Goal: Information Seeking & Learning: Learn about a topic

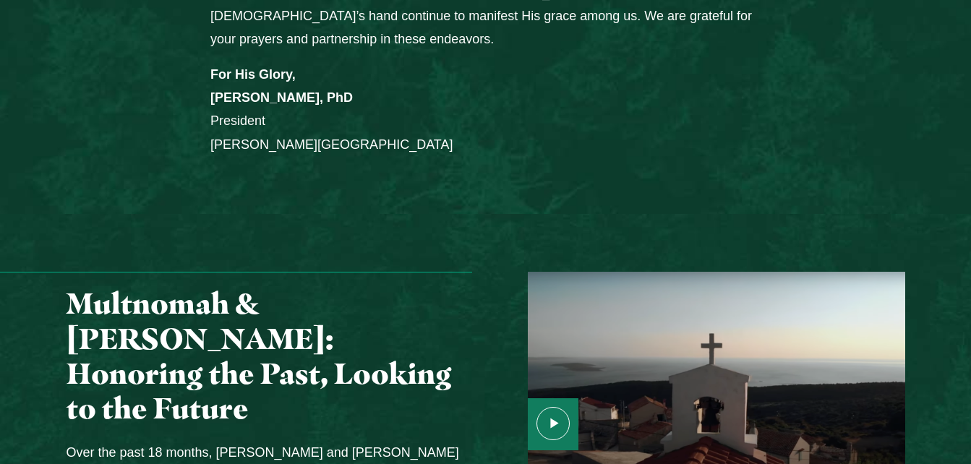
scroll to position [1658, 0]
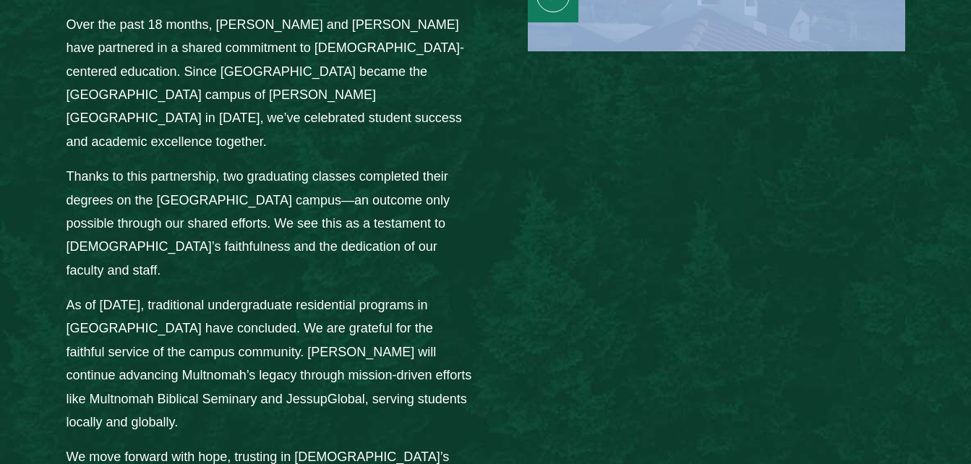
click at [970, 455] on div "From the Desk of President John Jackson: Jessup University is grateful to the M…" at bounding box center [485, 321] width 971 height 3297
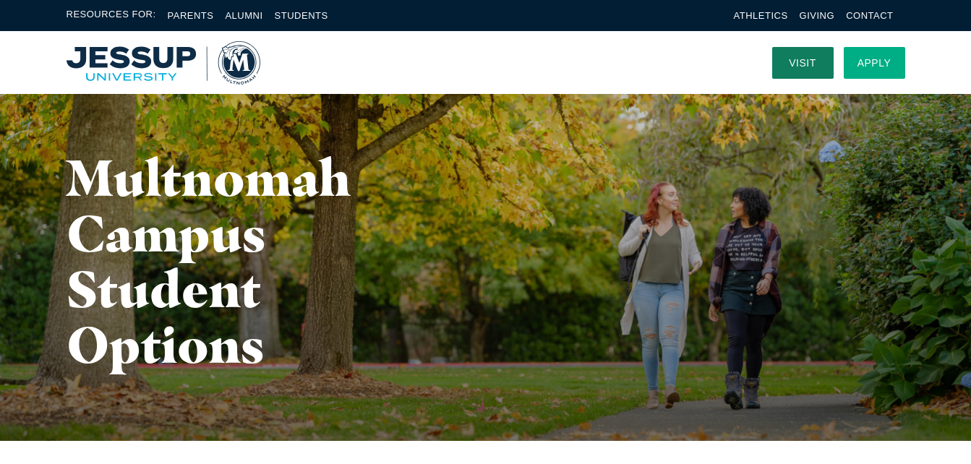
click at [880, 61] on link "Apply" at bounding box center [874, 63] width 61 height 32
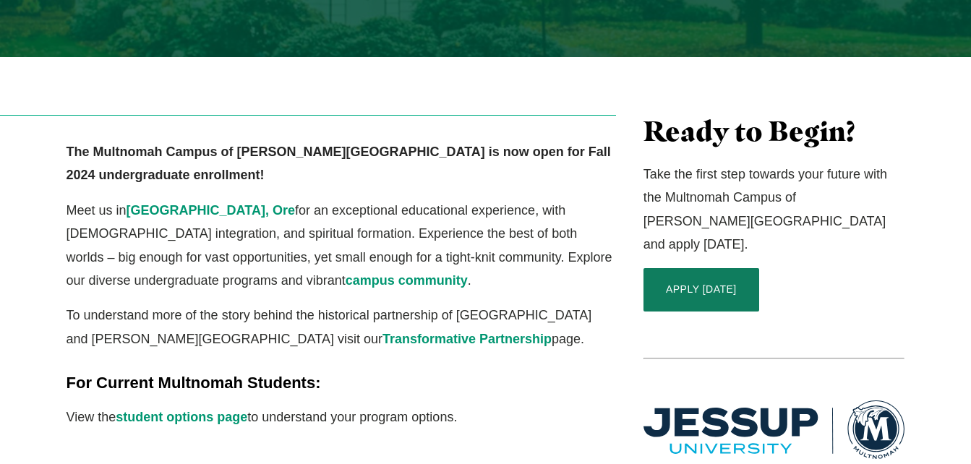
scroll to position [405, 0]
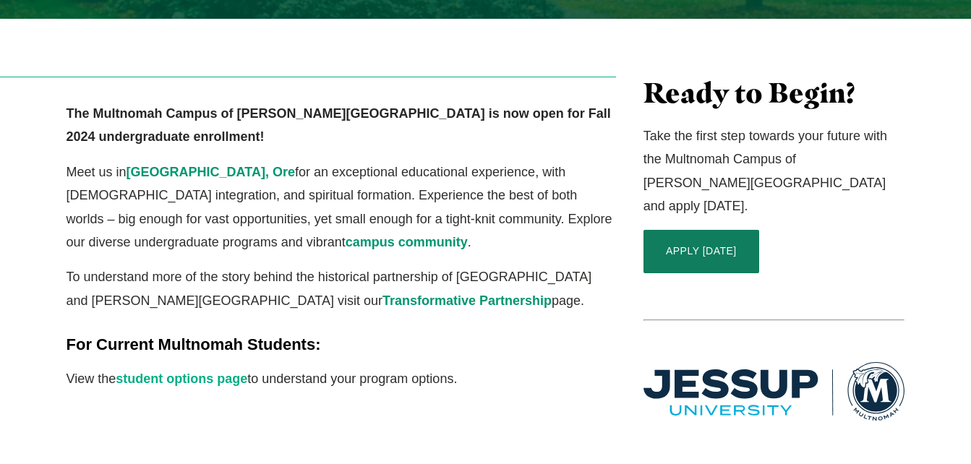
click at [155, 372] on link "student options page" at bounding box center [182, 379] width 132 height 14
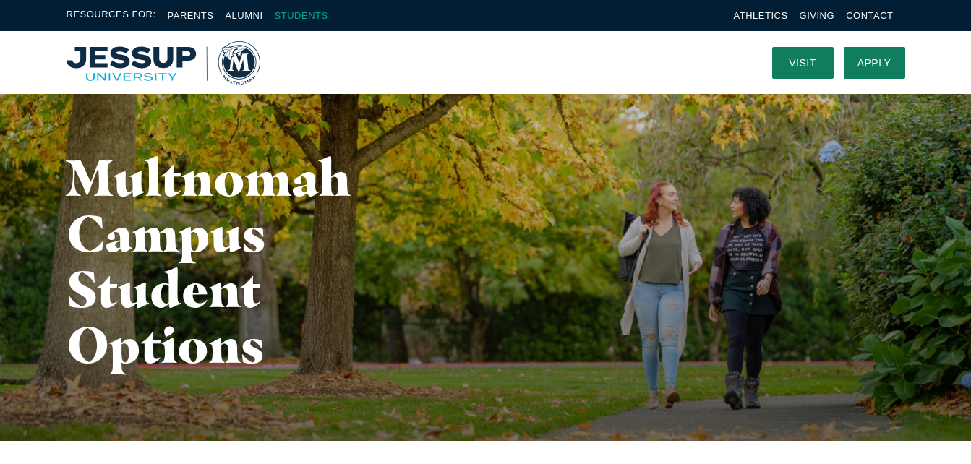
click at [317, 17] on link "Students" at bounding box center [302, 15] width 54 height 11
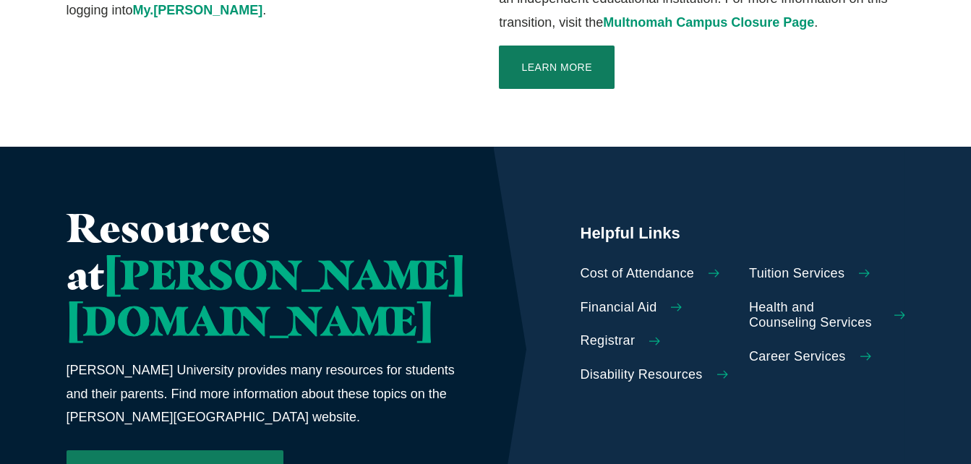
scroll to position [646, 0]
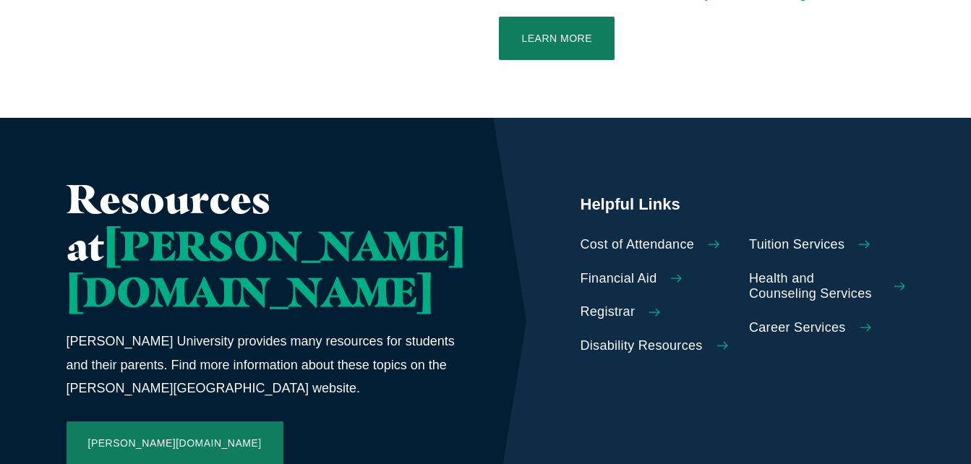
click at [709, 239] on icon "Calltoaction" at bounding box center [714, 244] width 11 height 11
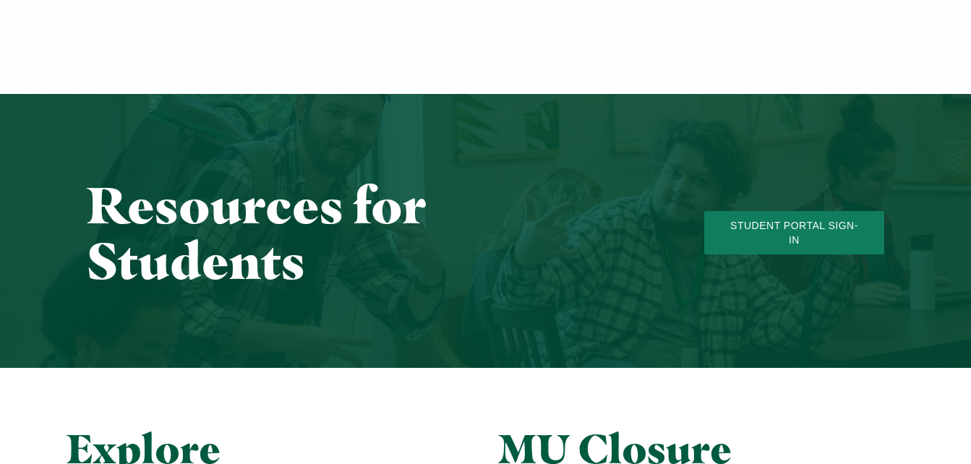
scroll to position [646, 0]
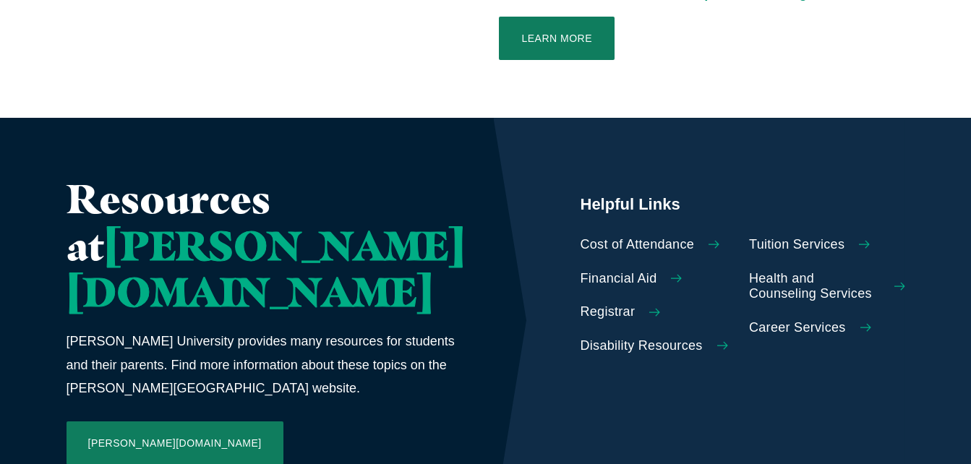
click at [593, 271] on span "Financial Aid" at bounding box center [619, 279] width 77 height 16
